Goal: Information Seeking & Learning: Learn about a topic

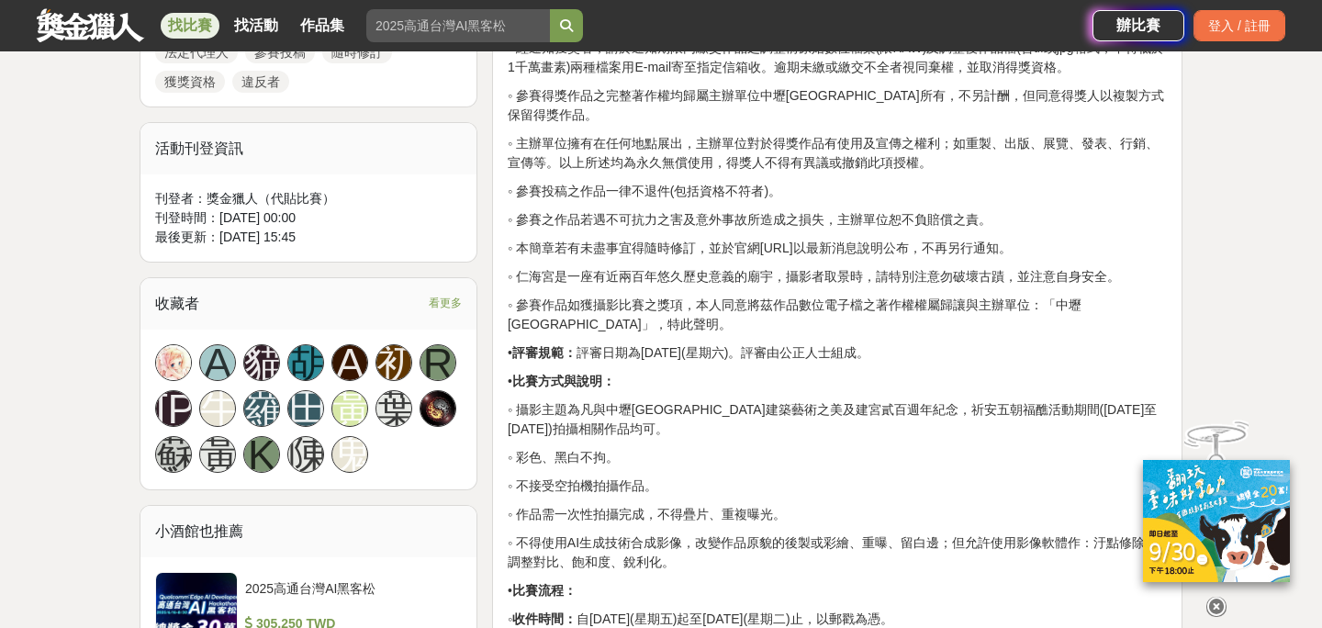
scroll to position [1130, 0]
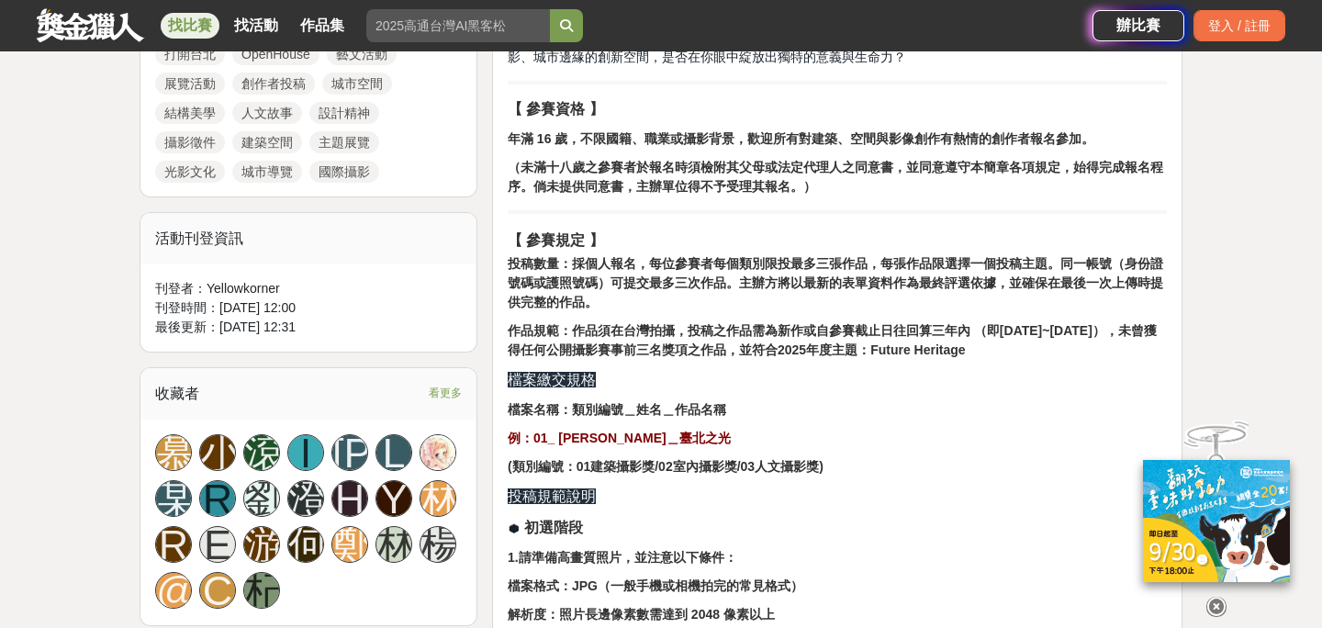
scroll to position [1119, 0]
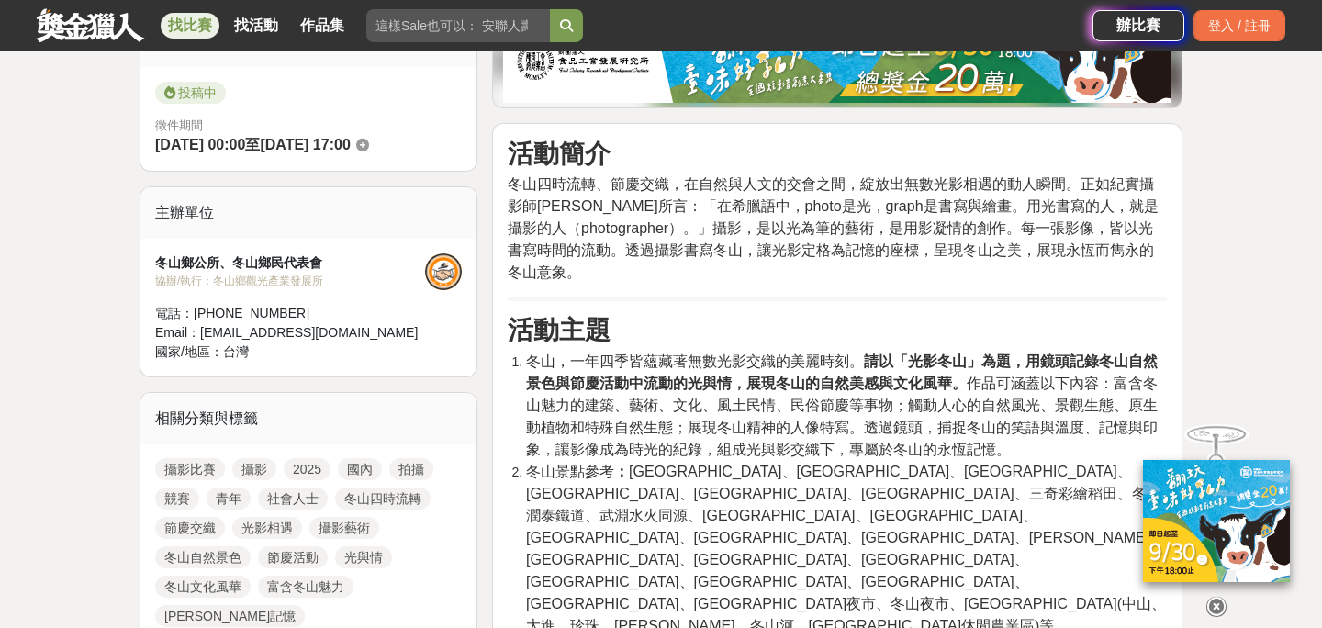
scroll to position [492, 0]
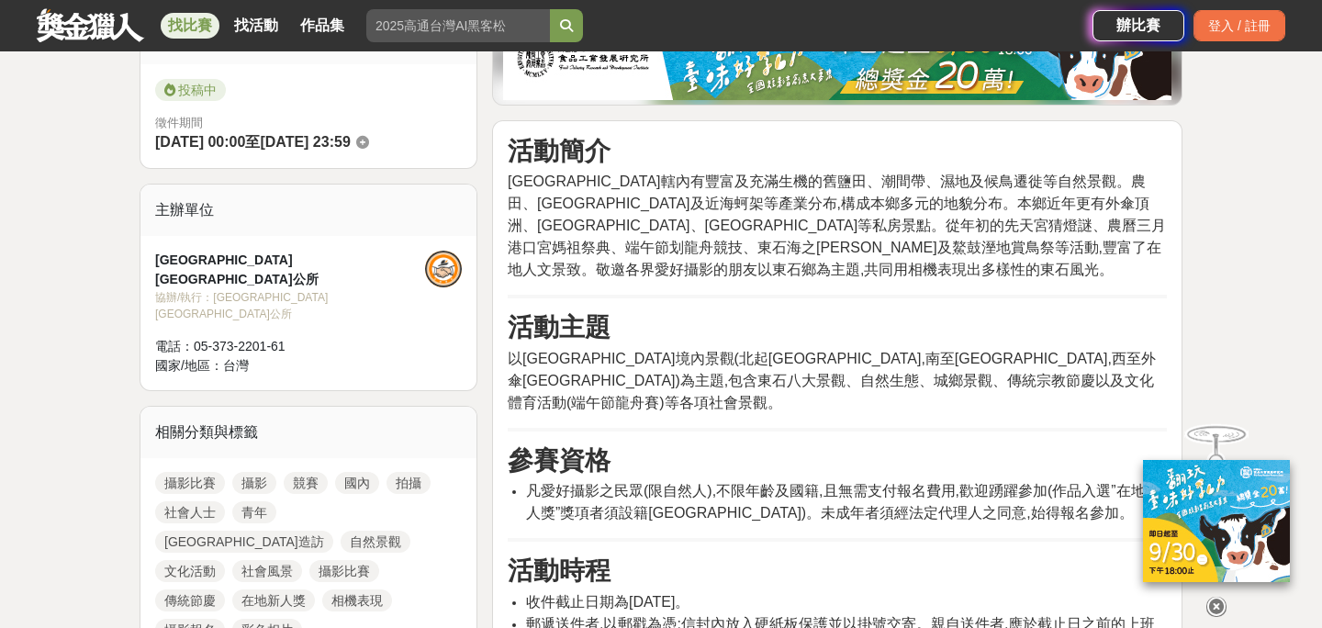
scroll to position [502, 0]
